Goal: Navigation & Orientation: Understand site structure

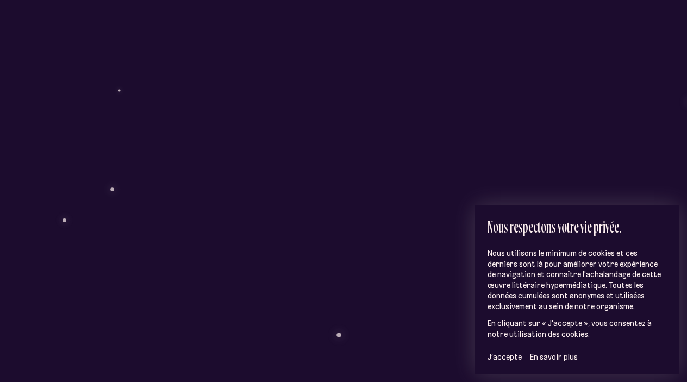
scroll to position [154, 0]
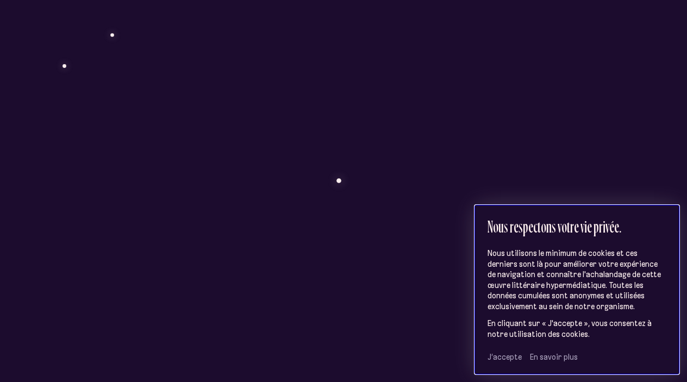
click at [506, 357] on span "J’accepte" at bounding box center [505, 357] width 34 height 10
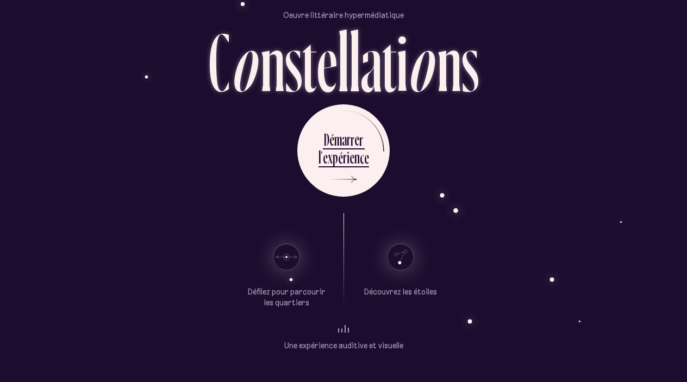
scroll to position [0, 0]
click at [401, 259] on use at bounding box center [401, 257] width 26 height 26
click at [297, 261] on use at bounding box center [286, 257] width 26 height 26
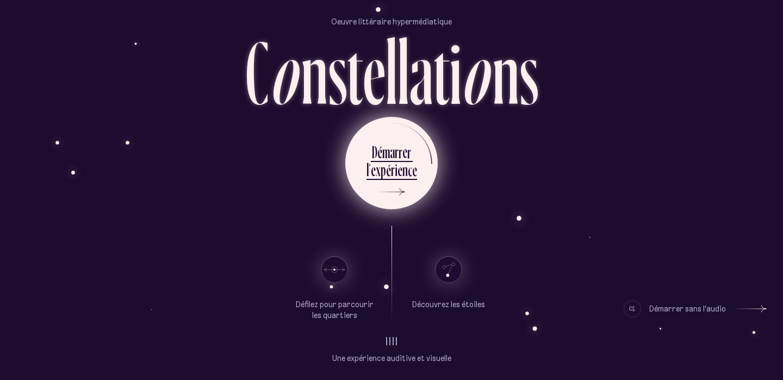
scroll to position [46, 0]
click at [385, 189] on icon at bounding box center [388, 193] width 33 height 82
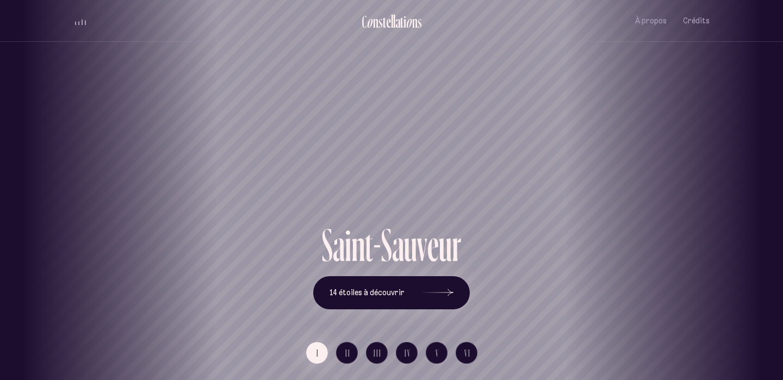
scroll to position [0, 0]
click at [409, 20] on div "o" at bounding box center [409, 22] width 7 height 18
click at [379, 15] on div "s" at bounding box center [380, 22] width 4 height 18
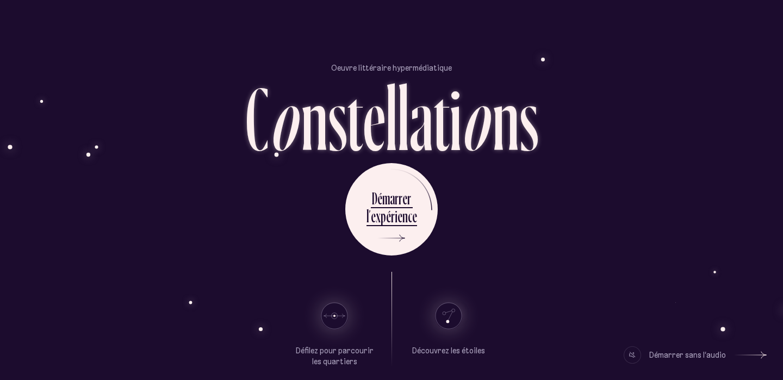
click at [342, 325] on use at bounding box center [334, 316] width 26 height 26
click at [341, 322] on use at bounding box center [334, 316] width 26 height 26
click at [337, 317] on use at bounding box center [334, 316] width 26 height 26
click at [441, 314] on use at bounding box center [448, 316] width 26 height 26
